Goal: Information Seeking & Learning: Understand process/instructions

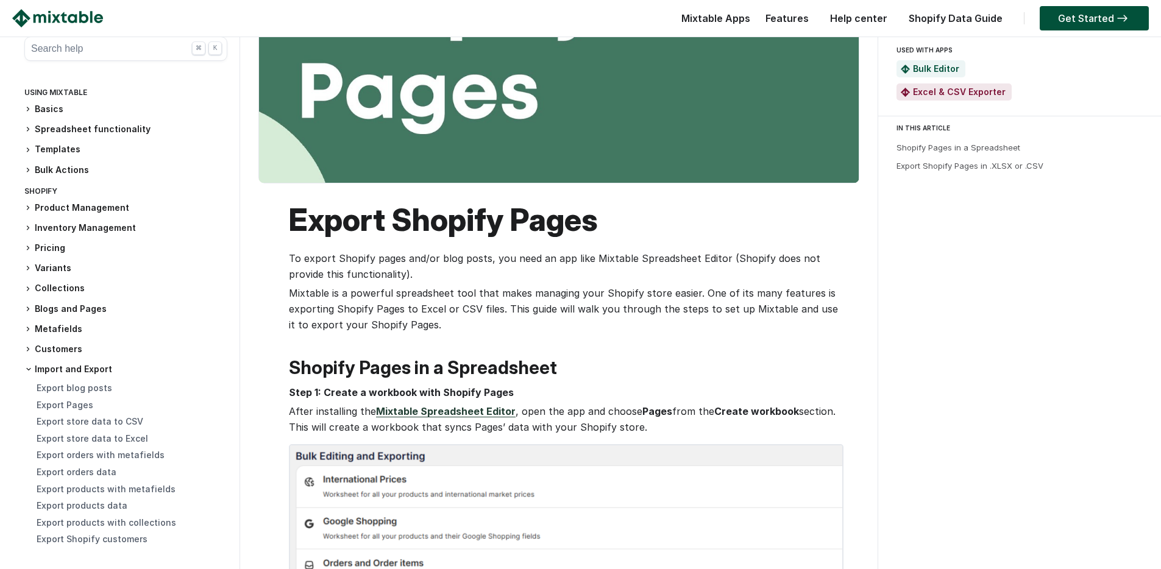
scroll to position [239, 0]
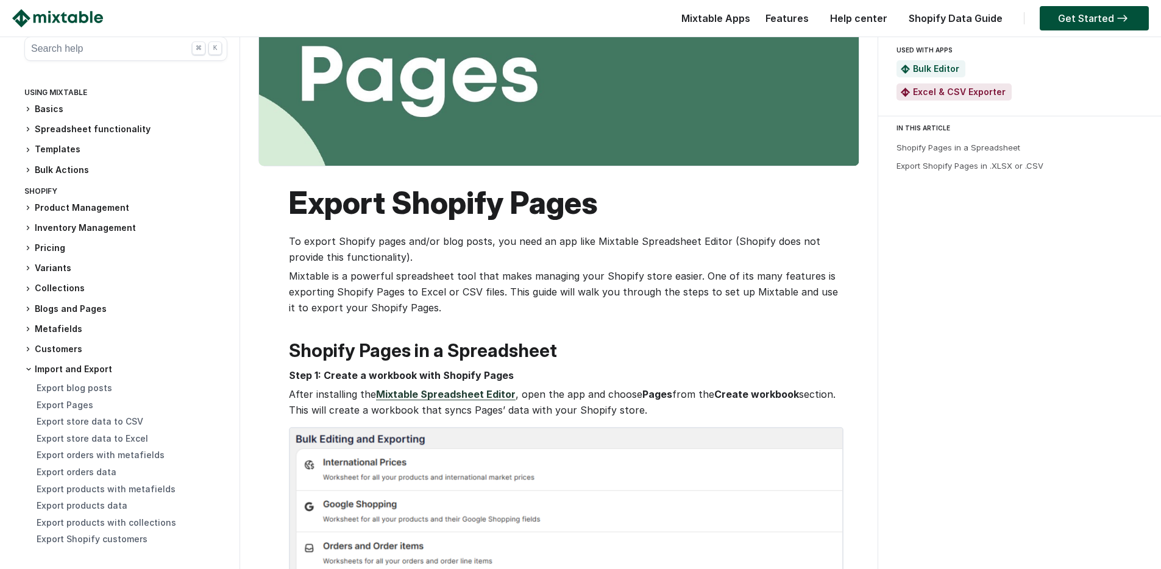
click at [467, 386] on p "After installing the Mixtable Spreadsheet Editor , open the app and choose Page…" at bounding box center [565, 402] width 552 height 32
click at [464, 392] on link "Mixtable Spreadsheet Editor" at bounding box center [446, 394] width 140 height 12
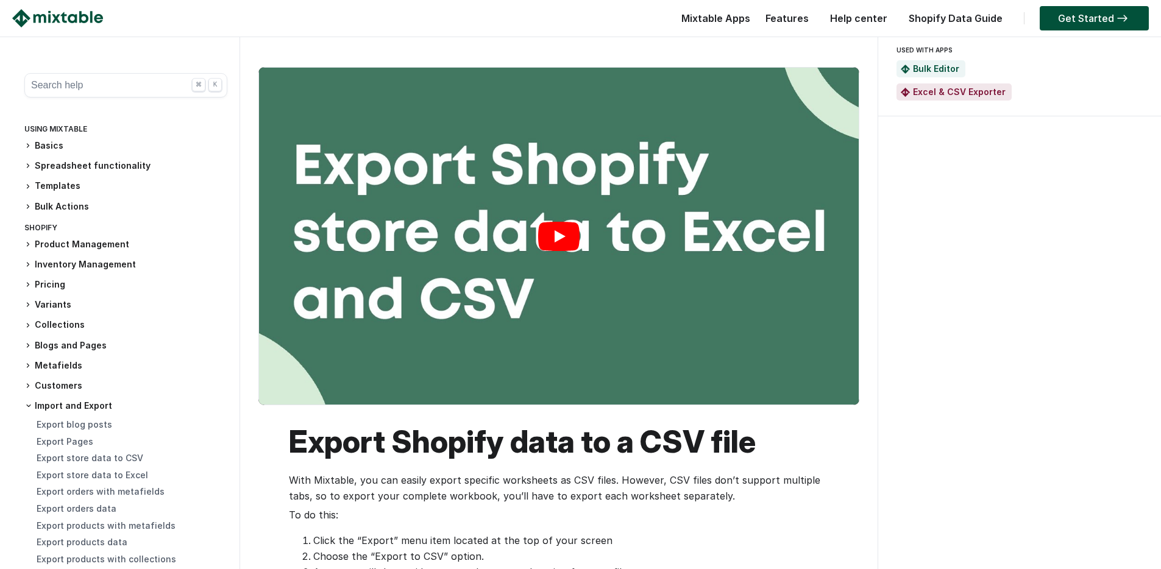
click at [615, 236] on link "Play" at bounding box center [559, 236] width 600 height 337
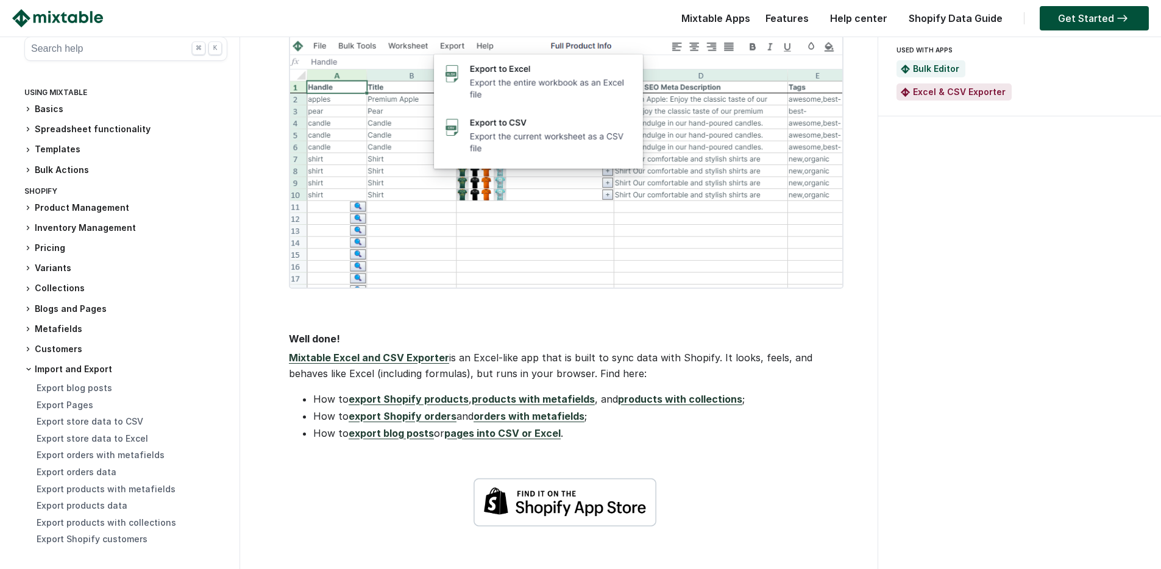
scroll to position [561, 0]
